Goal: Find contact information: Obtain details needed to contact an individual or organization

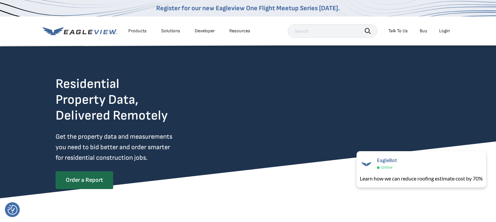
click at [236, 29] on div "Resources" at bounding box center [239, 31] width 21 height 6
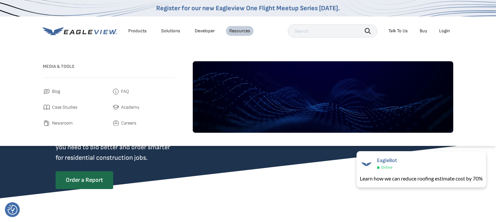
click at [127, 93] on span "FAQ" at bounding box center [125, 92] width 8 height 8
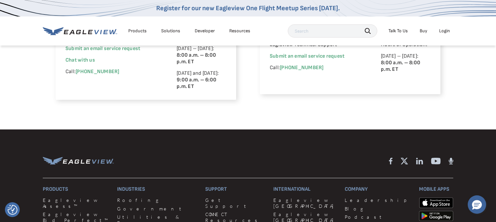
scroll to position [559, 0]
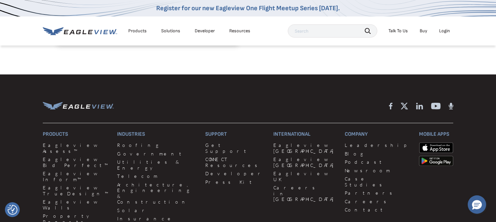
click at [389, 201] on div "Products Eagleview Assess™ Eagleview Bid Perfect™ Eagleview Inform™ Eagleview T…" at bounding box center [248, 189] width 411 height 116
click at [345, 208] on link "Contact" at bounding box center [378, 210] width 66 height 6
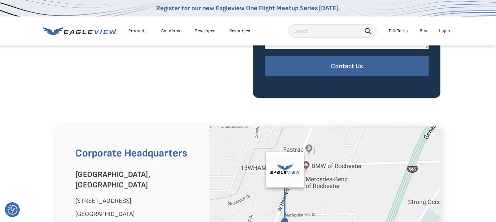
scroll to position [395, 0]
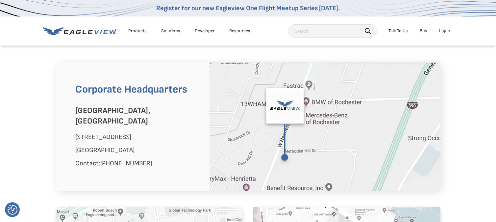
drag, startPoint x: 155, startPoint y: 151, endPoint x: 67, endPoint y: 126, distance: 91.4
click at [67, 126] on div "Corporate Headquarters Rochester, NY 25 Methodist Hill Drive Rochester, NY 1462…" at bounding box center [133, 126] width 154 height 129
drag, startPoint x: 111, startPoint y: 123, endPoint x: 85, endPoint y: 130, distance: 26.8
click at [87, 132] on p "25 Methodist Hill Drive" at bounding box center [137, 137] width 124 height 11
click at [75, 124] on div "Corporate Headquarters Rochester, NY 25 Methodist Hill Drive Rochester, NY 1462…" at bounding box center [133, 126] width 154 height 129
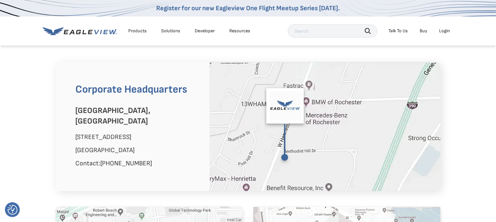
drag, startPoint x: 144, startPoint y: 139, endPoint x: 74, endPoint y: 124, distance: 71.5
click at [74, 124] on div "Corporate Headquarters Rochester, NY 25 Methodist Hill Drive Rochester, NY 1462…" at bounding box center [133, 126] width 154 height 129
copy div "25 Methodist Hill Drive Rochester, NY 14623"
